Goal: Information Seeking & Learning: Learn about a topic

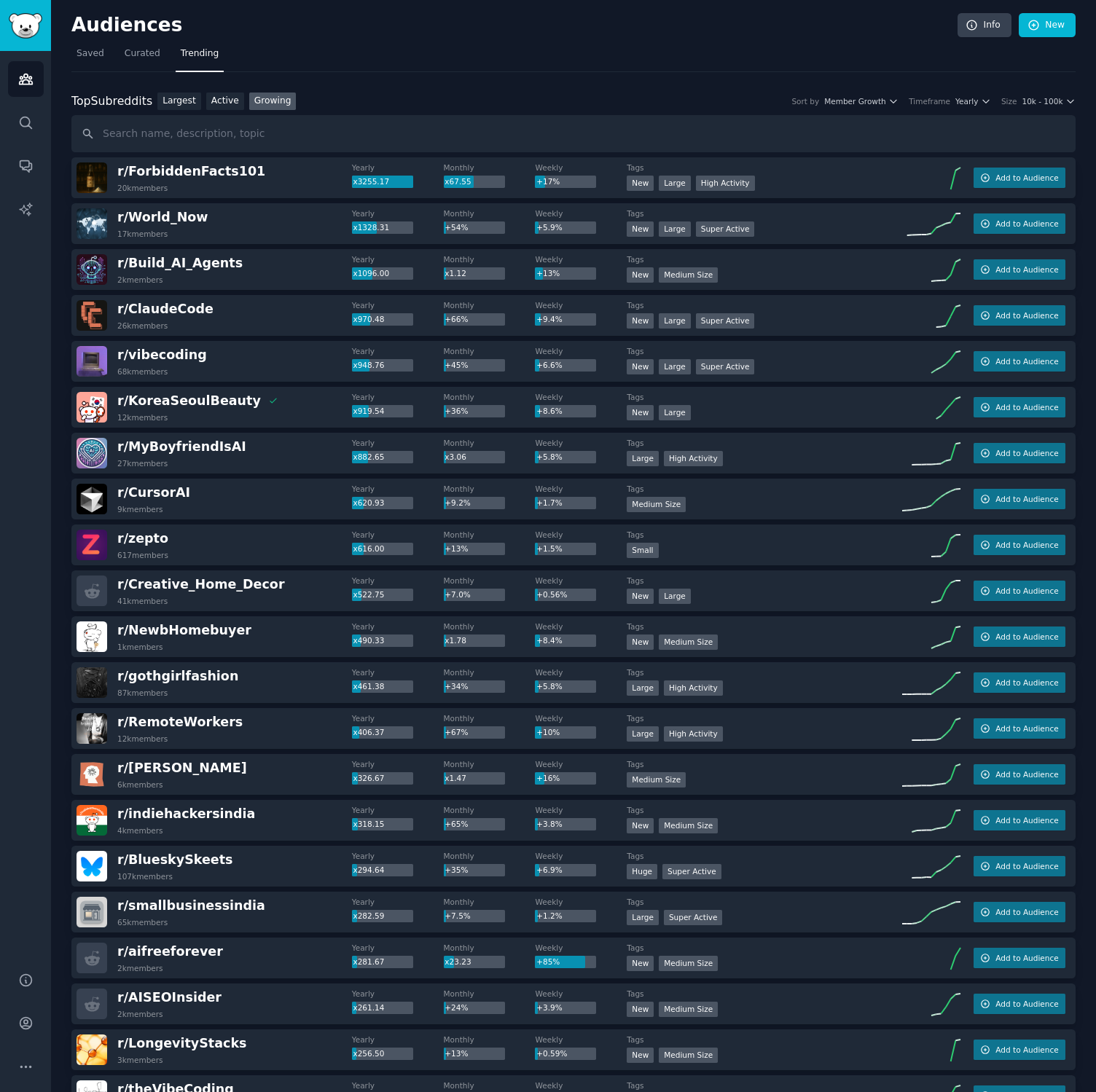
click at [366, 65] on nav "Saved Curated Trending" at bounding box center [574, 57] width 1004 height 30
click at [81, 58] on span "Saved" at bounding box center [91, 54] width 28 height 13
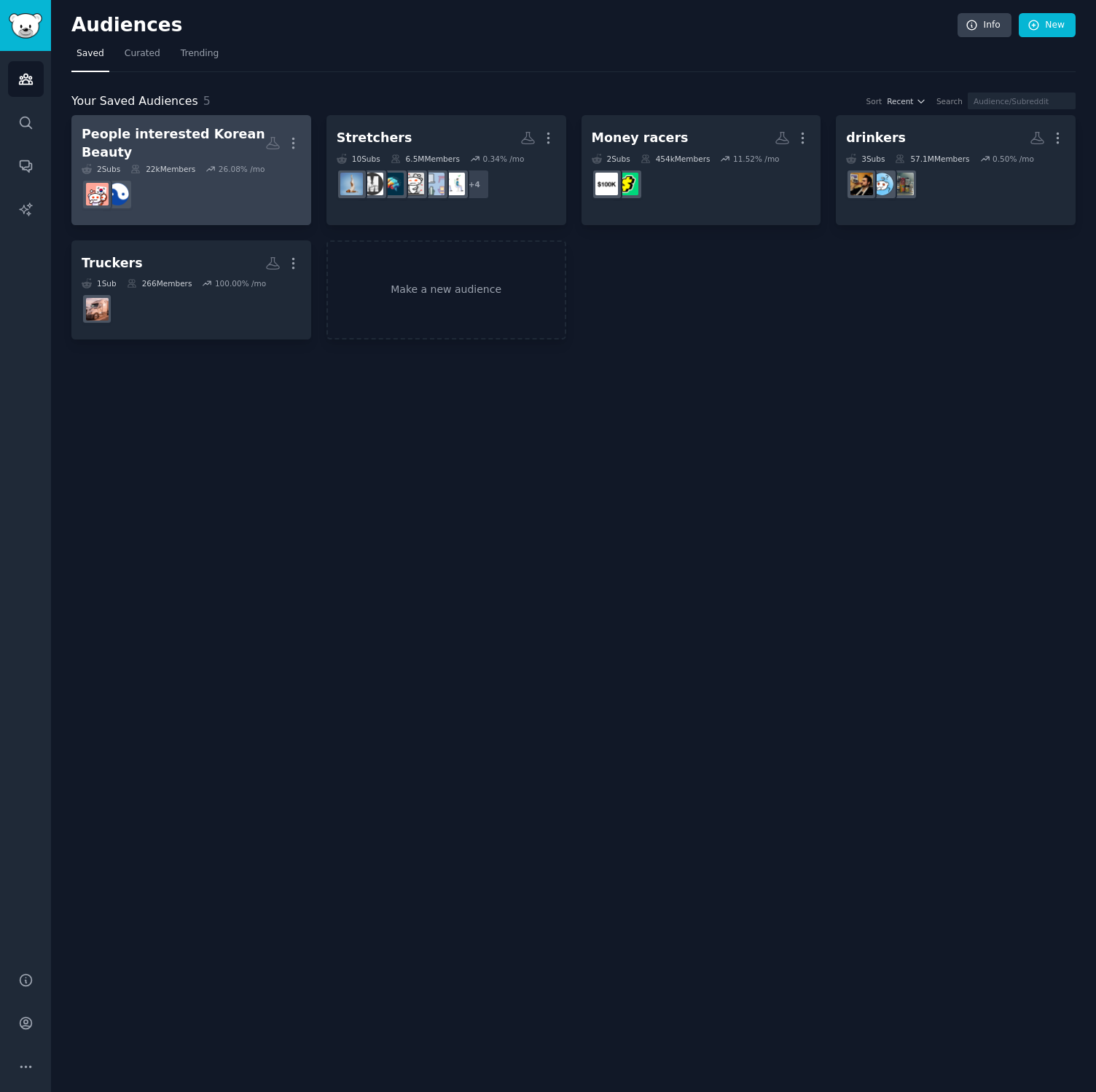
click at [183, 148] on div "People interested Korean Beauty" at bounding box center [173, 143] width 184 height 35
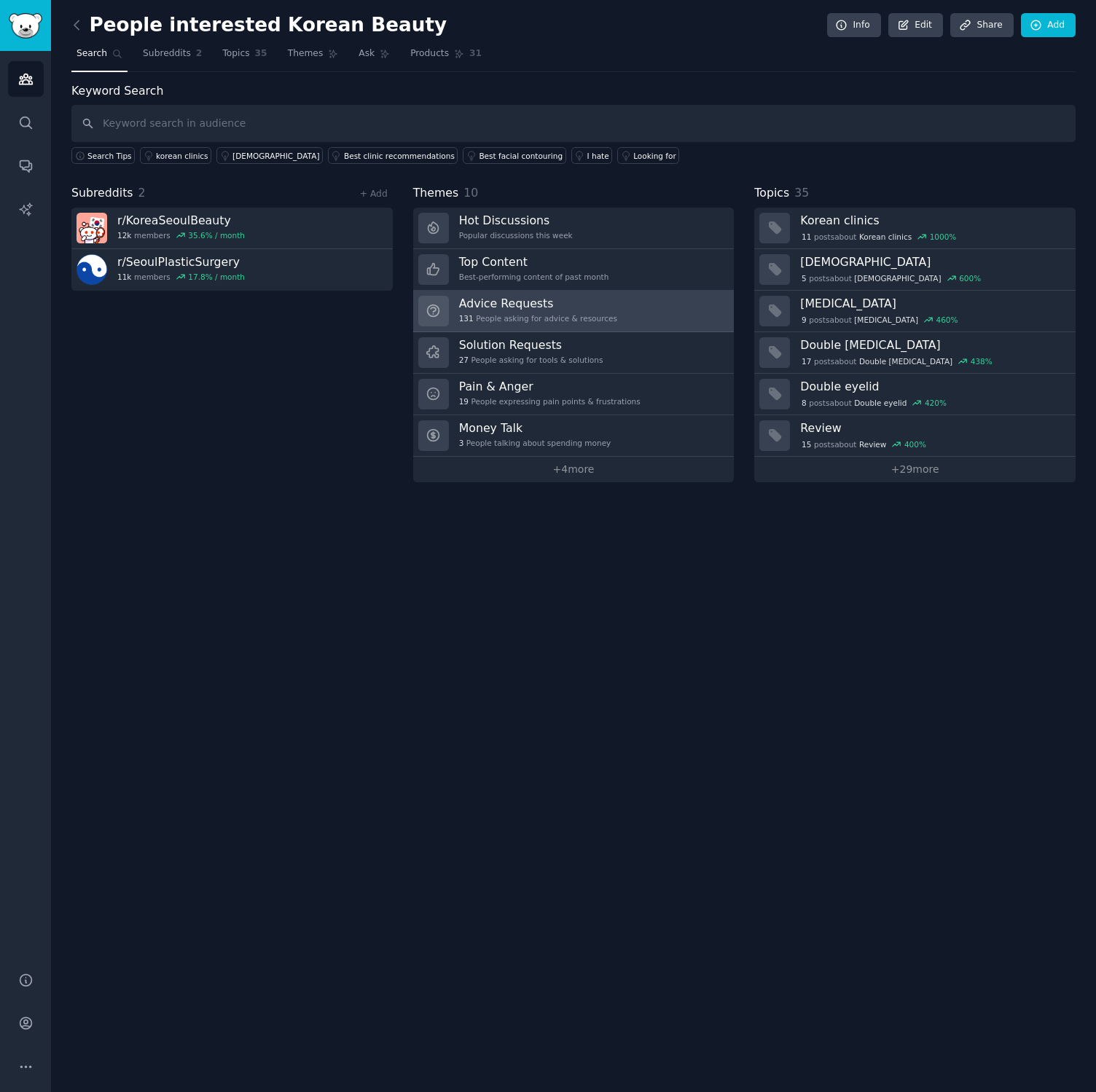
click at [526, 315] on div "131 People asking for advice & resources" at bounding box center [538, 318] width 158 height 10
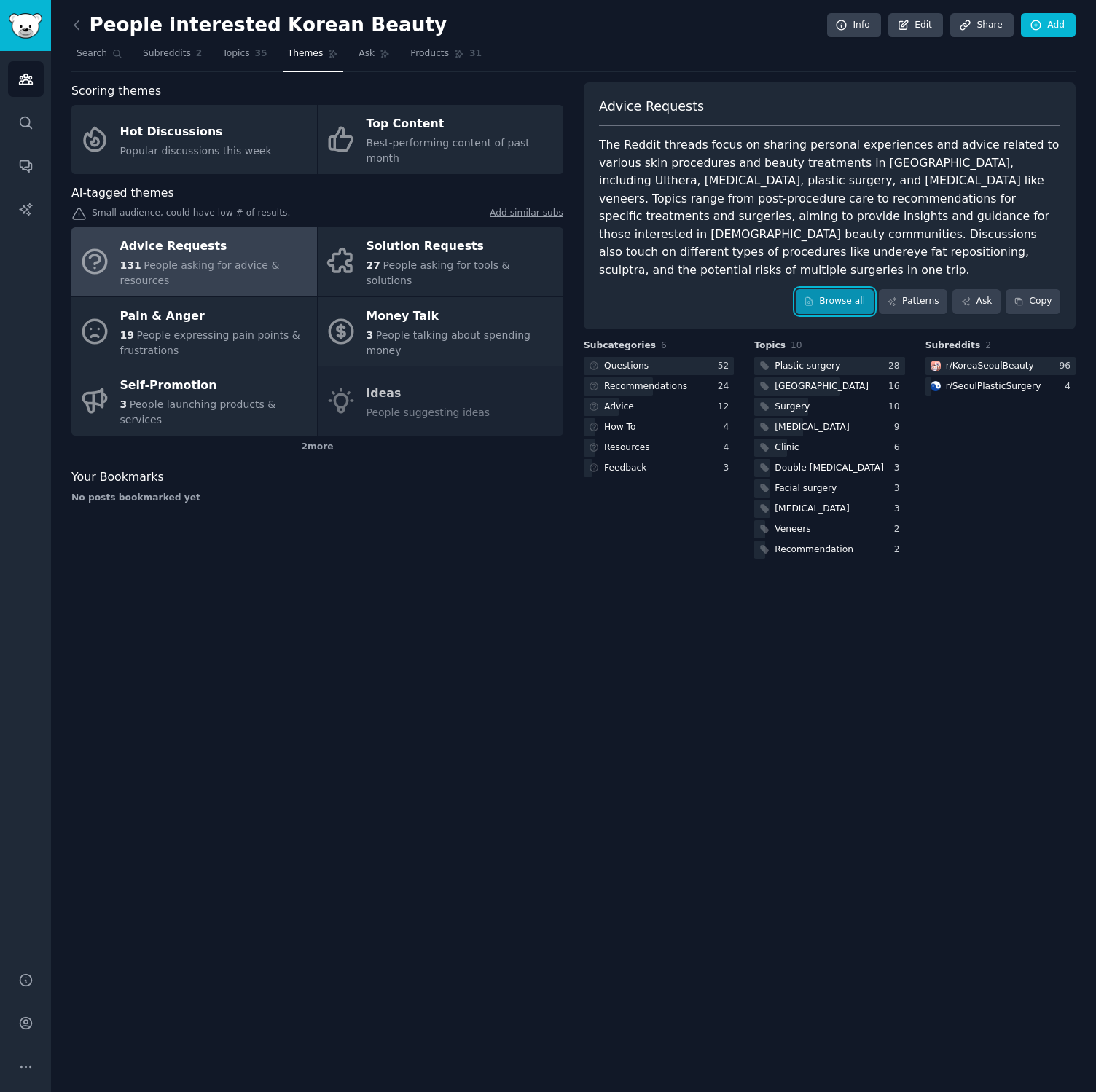
click at [836, 289] on link "Browse all" at bounding box center [835, 302] width 78 height 25
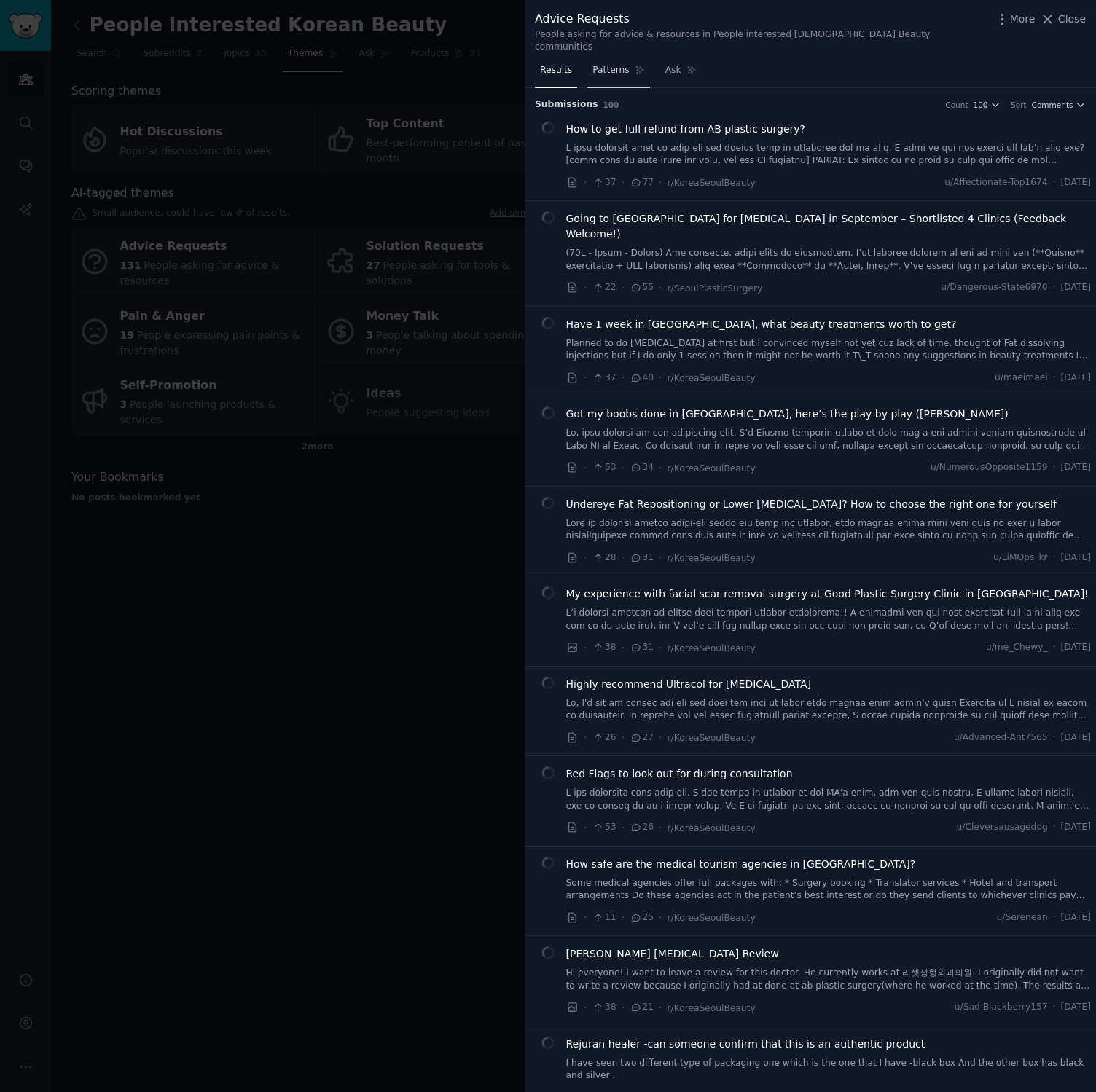
click at [609, 64] on span "Patterns" at bounding box center [611, 71] width 36 height 13
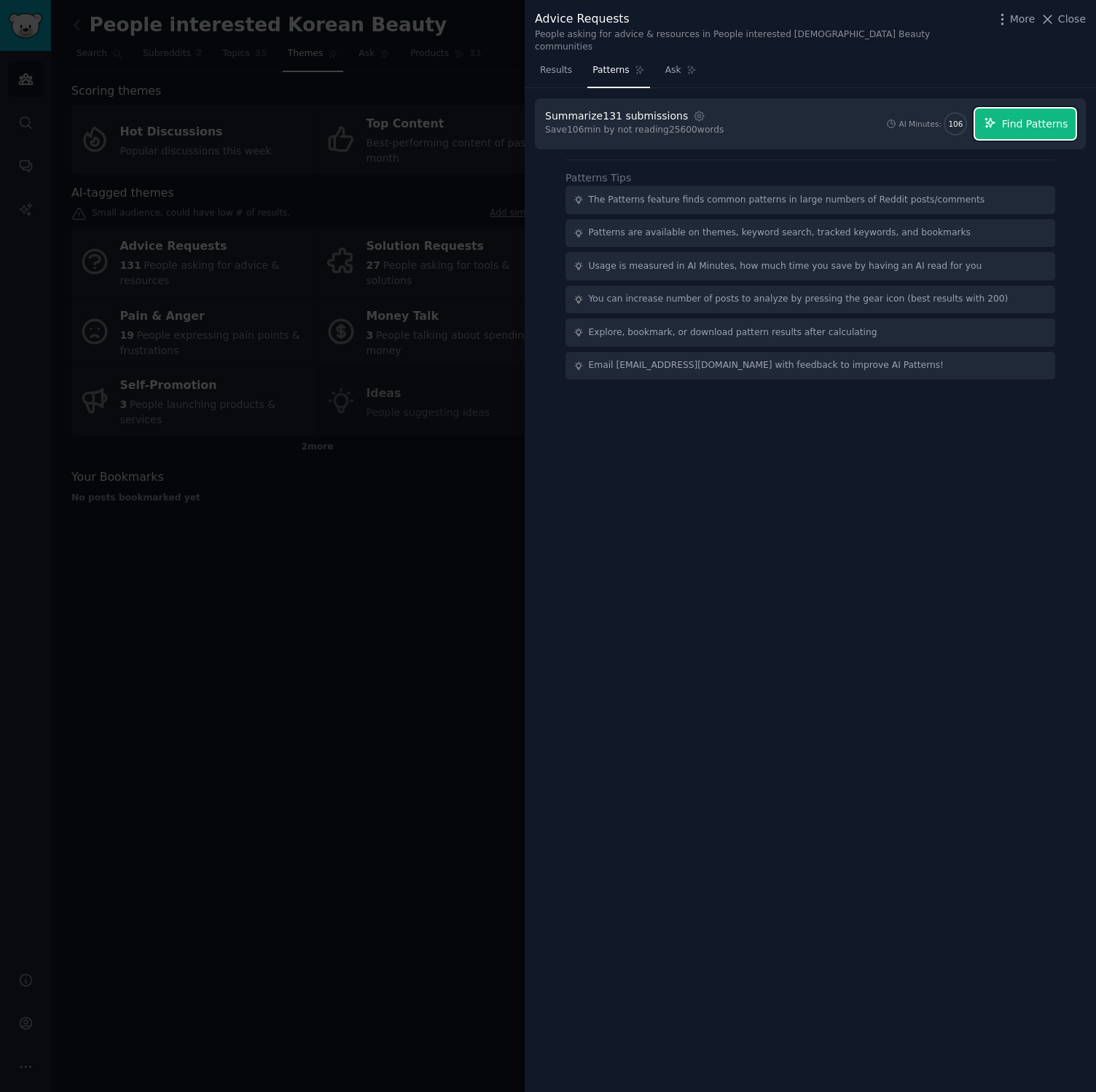
click at [1009, 117] on span "Find Patterns" at bounding box center [1035, 124] width 66 height 16
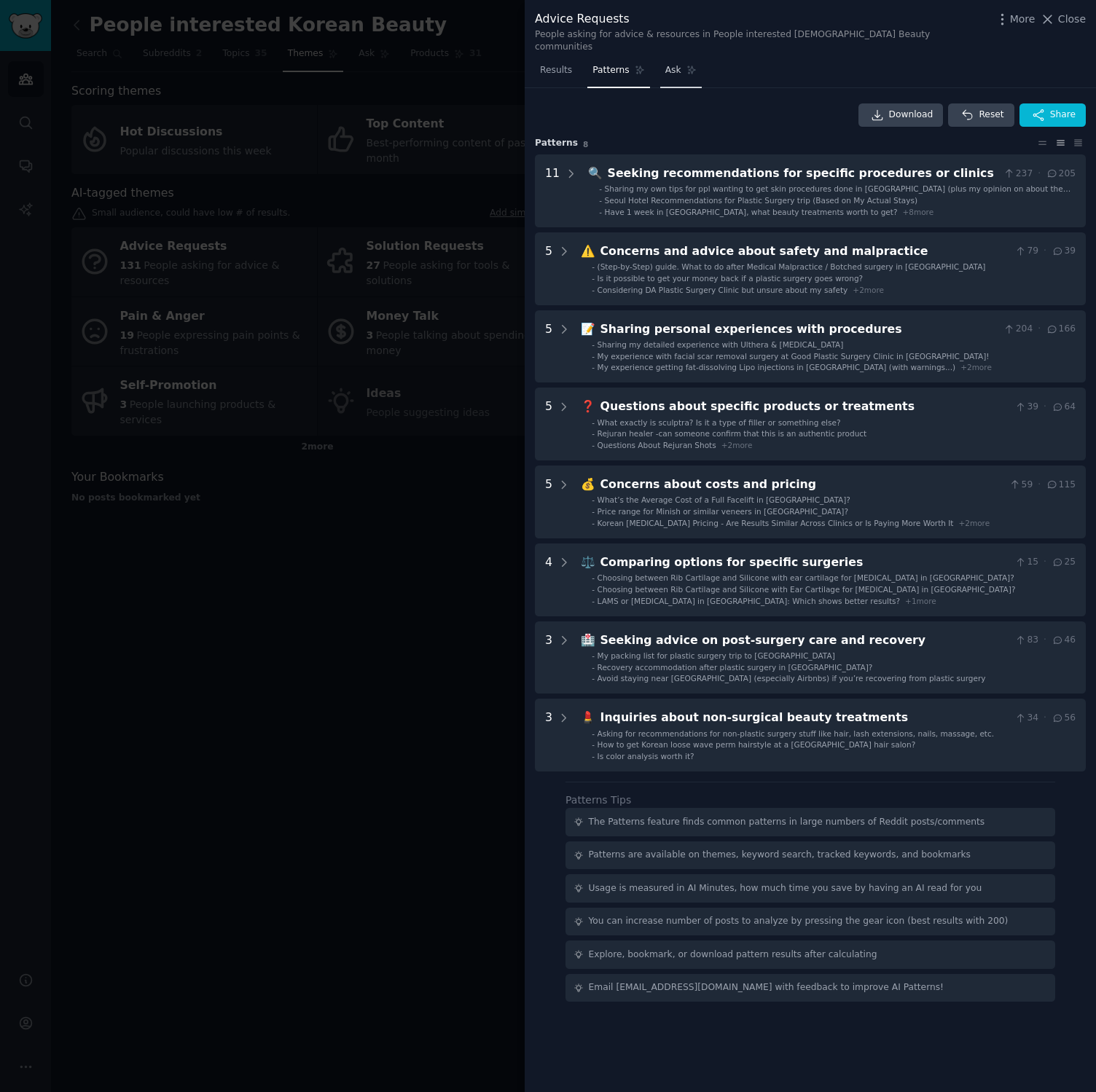
click at [695, 66] on link "Ask" at bounding box center [681, 74] width 41 height 30
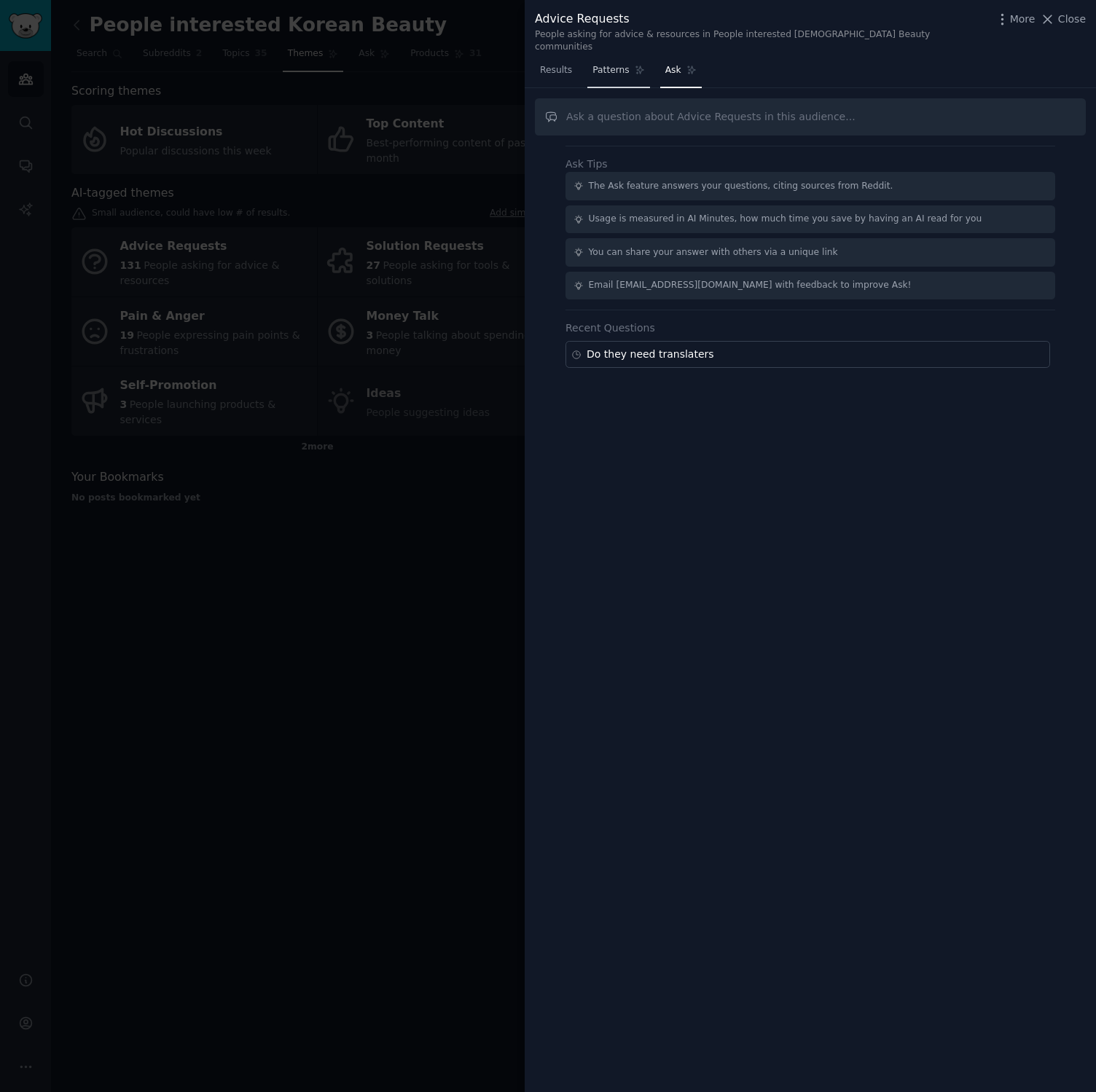
click at [597, 64] on span "Patterns" at bounding box center [611, 71] width 36 height 13
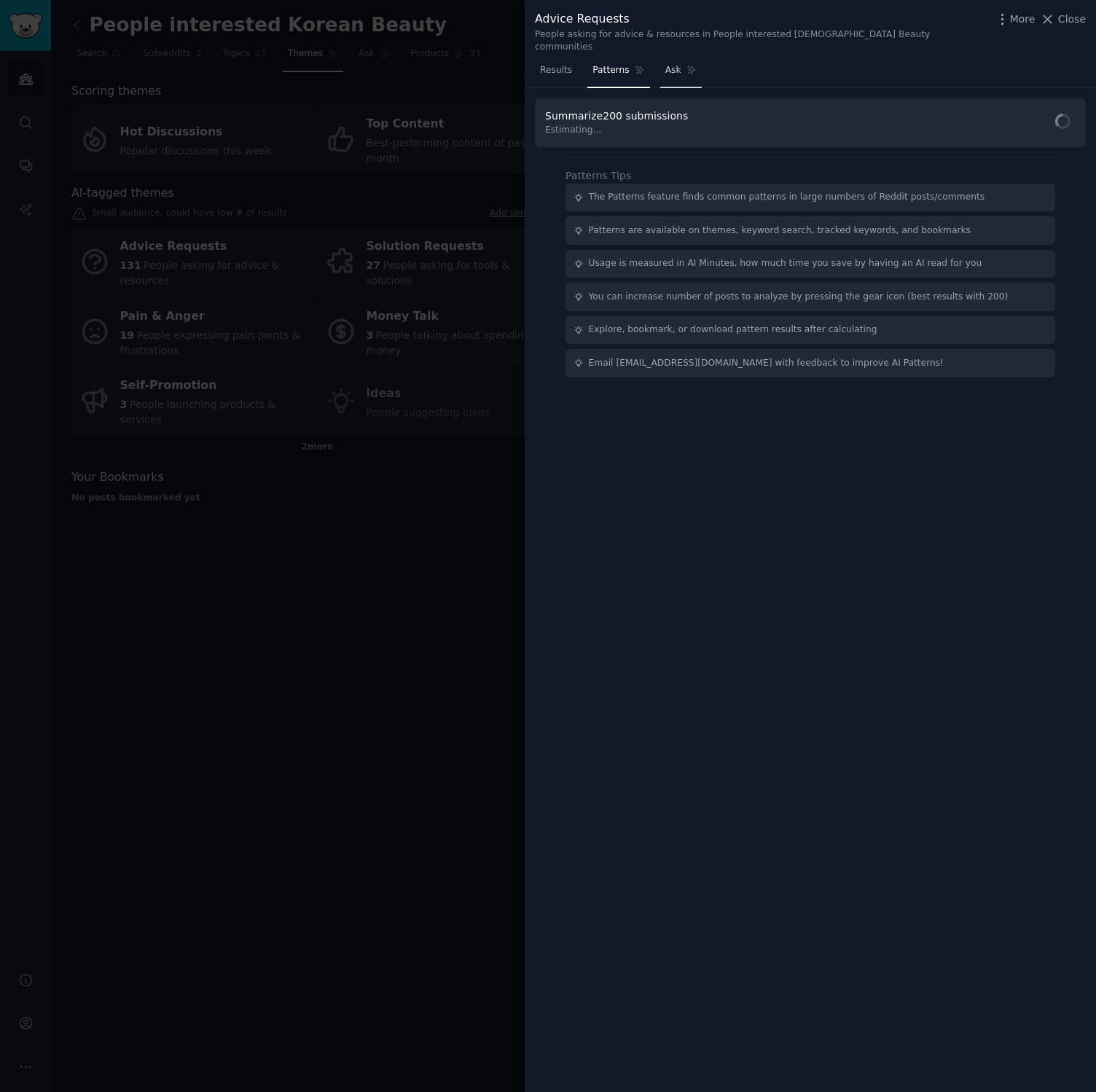
click at [665, 64] on span "Ask" at bounding box center [672, 71] width 16 height 13
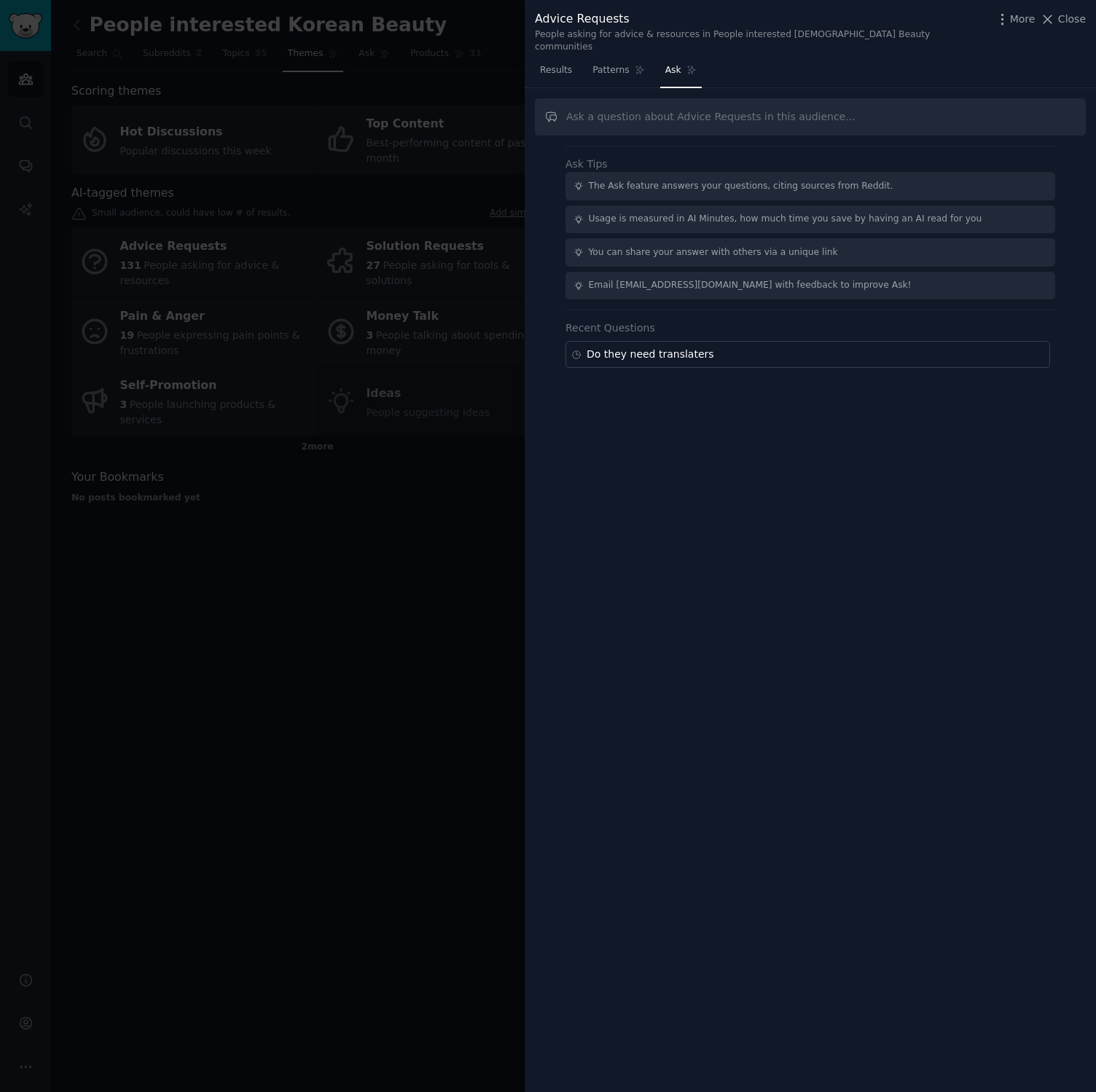
click at [670, 113] on input "text" at bounding box center [810, 116] width 550 height 37
type input "do they need interpreters?"
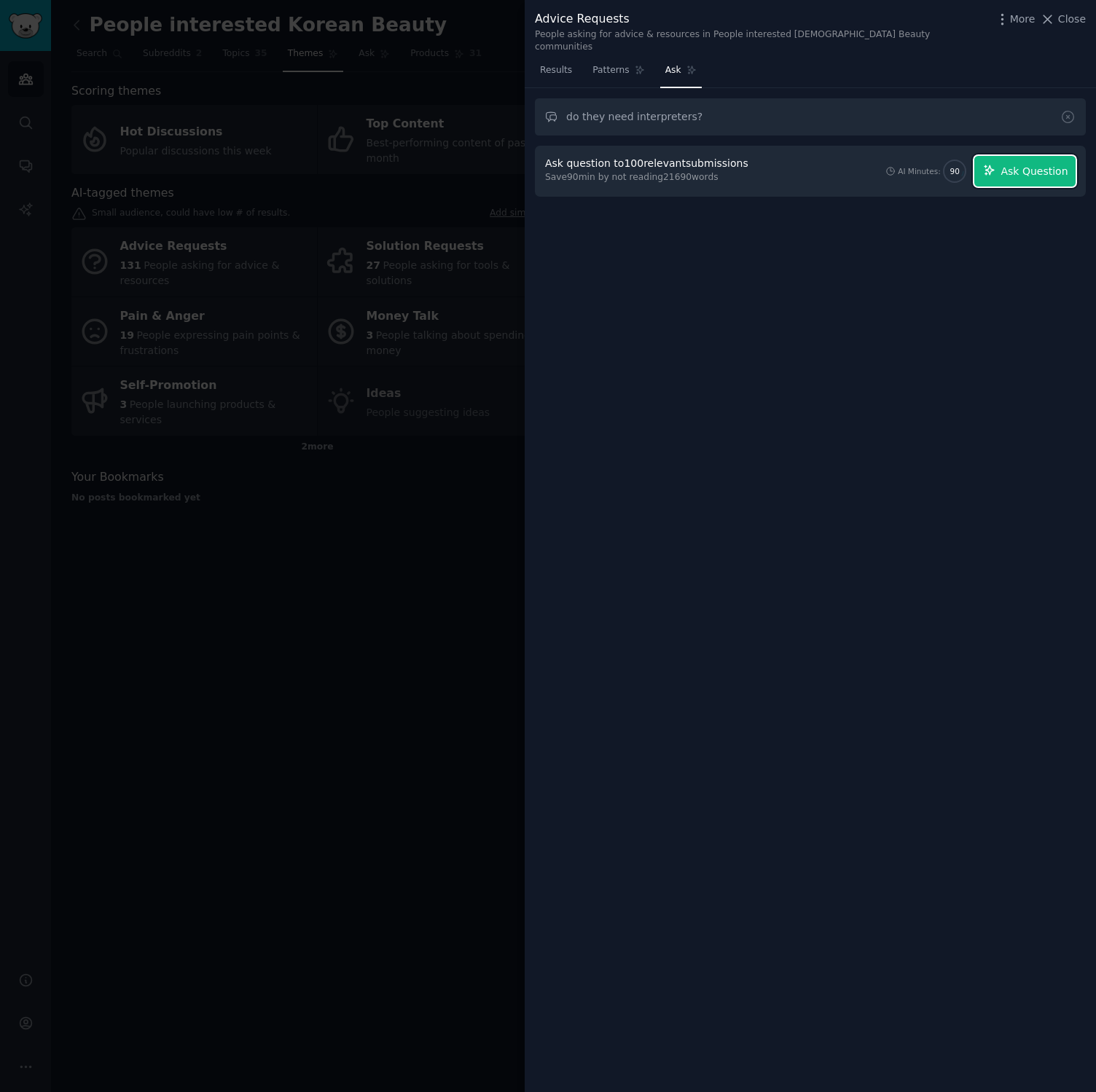
click at [1043, 165] on span "Ask Question" at bounding box center [1033, 171] width 67 height 16
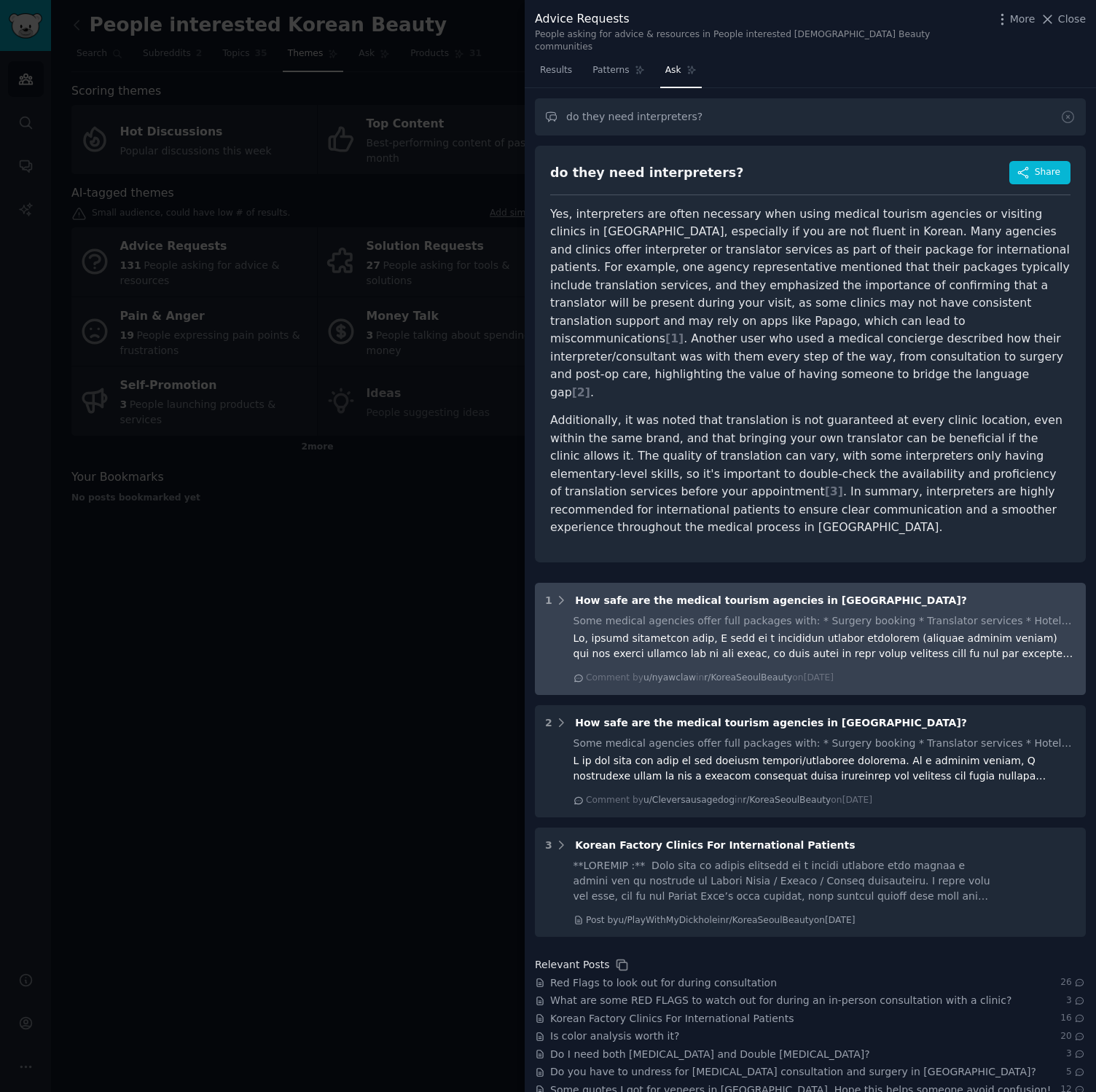
scroll to position [3, 0]
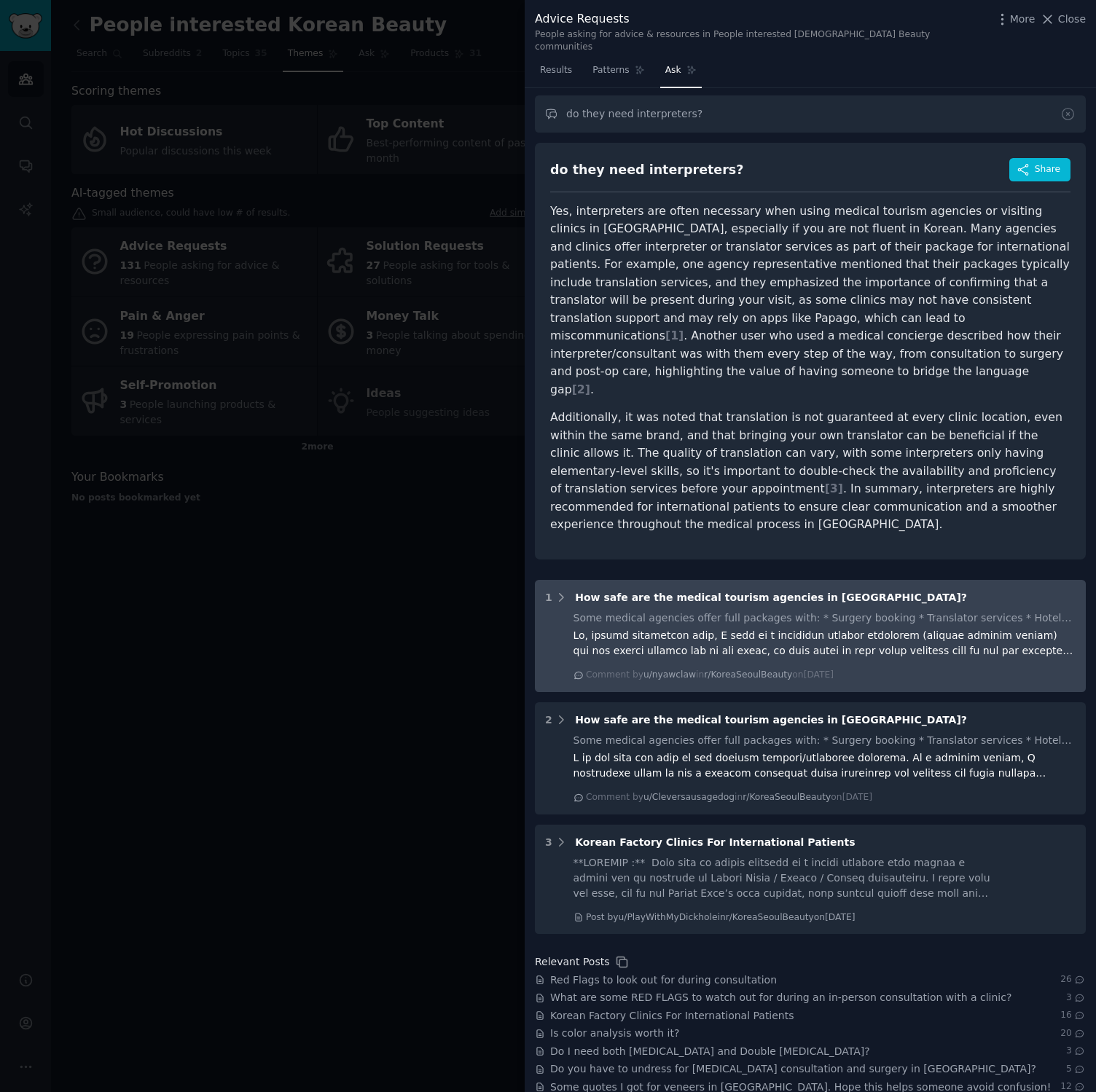
click at [632, 628] on div at bounding box center [825, 643] width 503 height 30
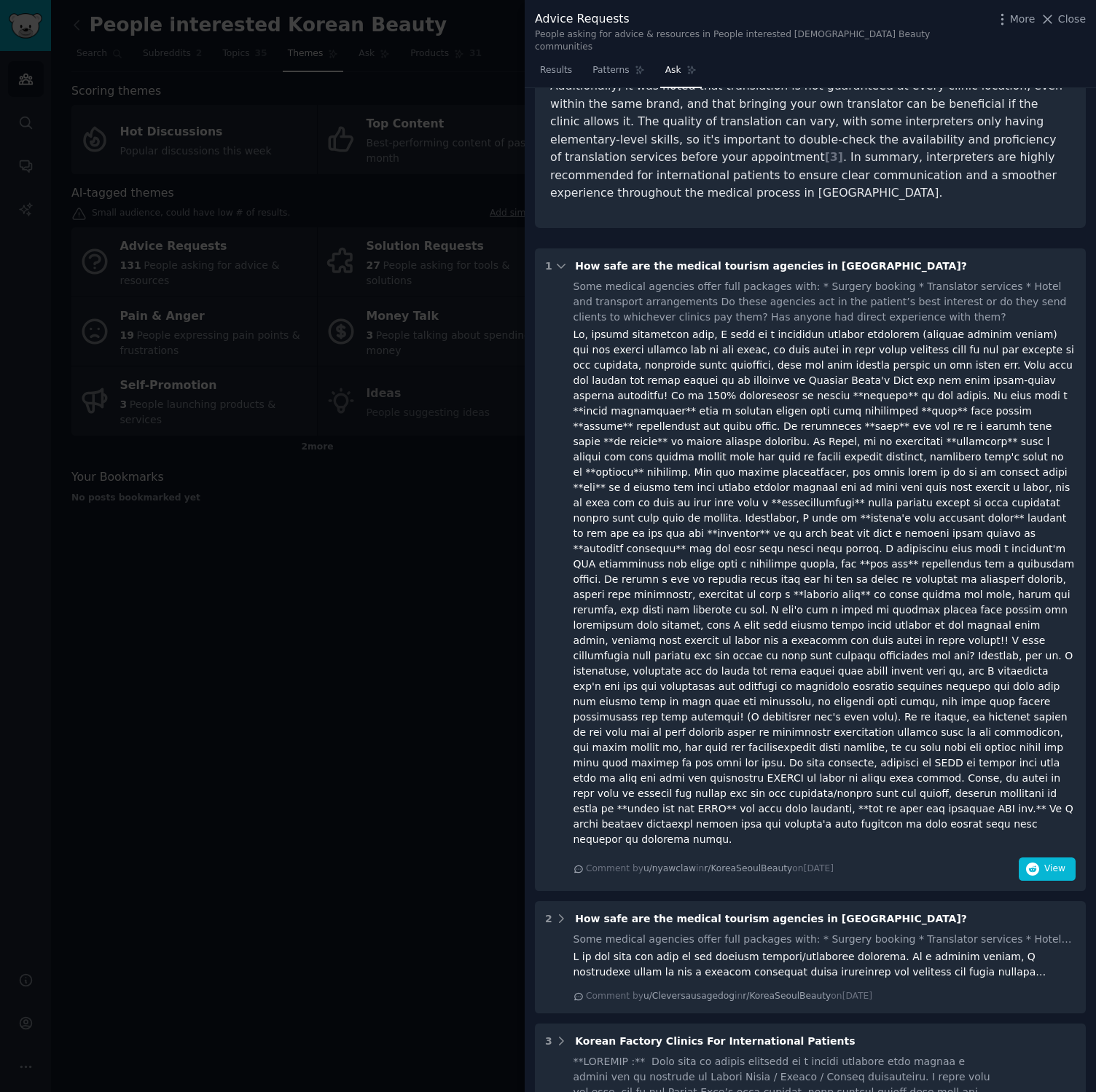
scroll to position [424, 0]
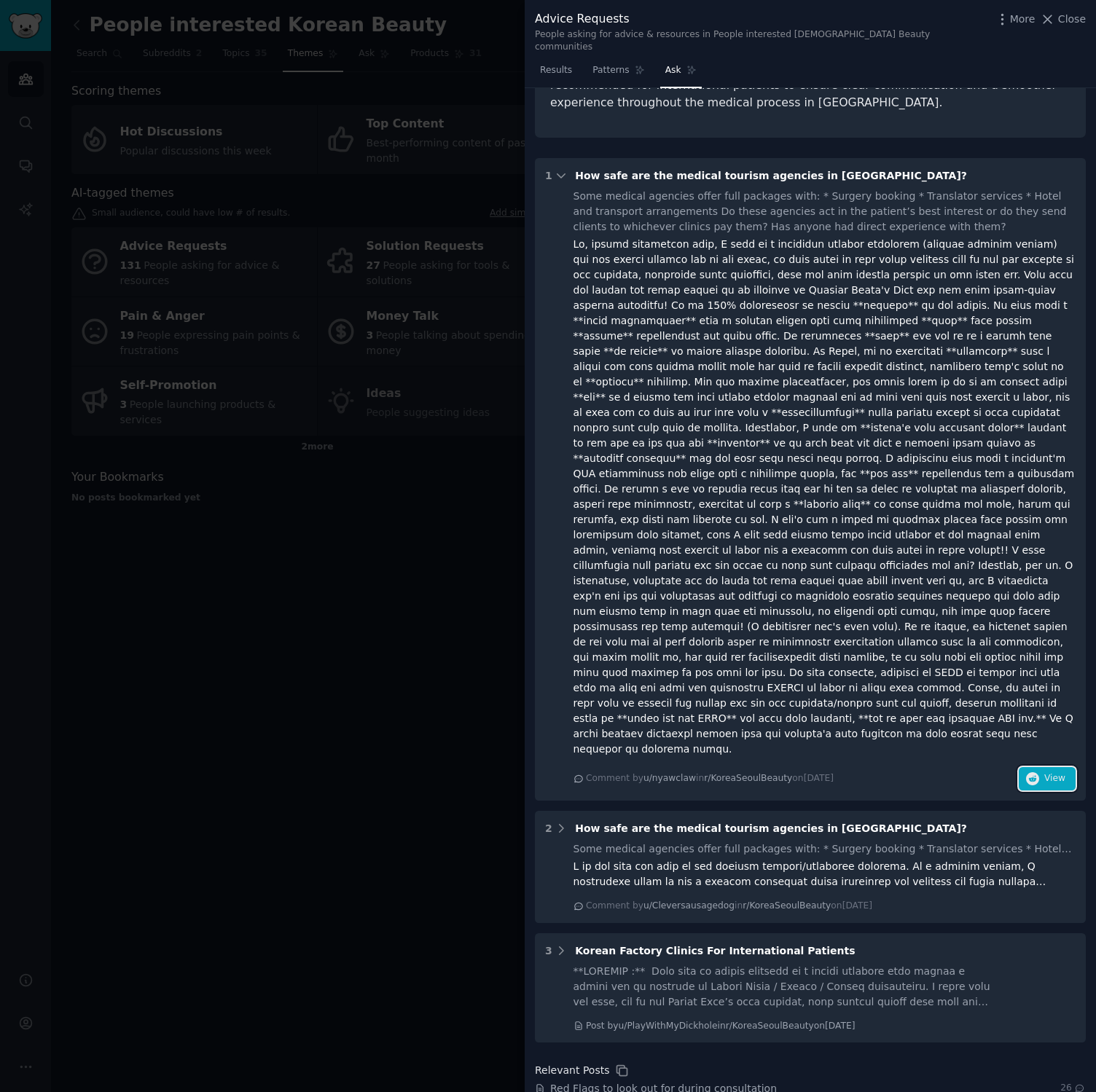
click at [1039, 767] on button "View" at bounding box center [1047, 779] width 57 height 23
